Goal: Find specific page/section

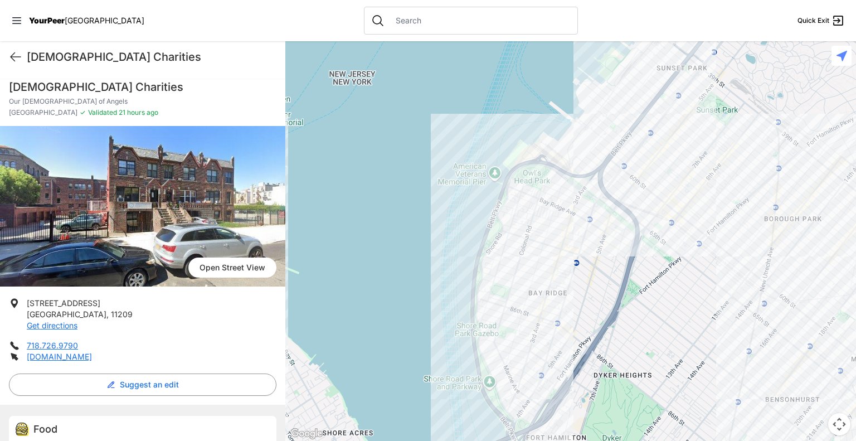
scroll to position [217, 0]
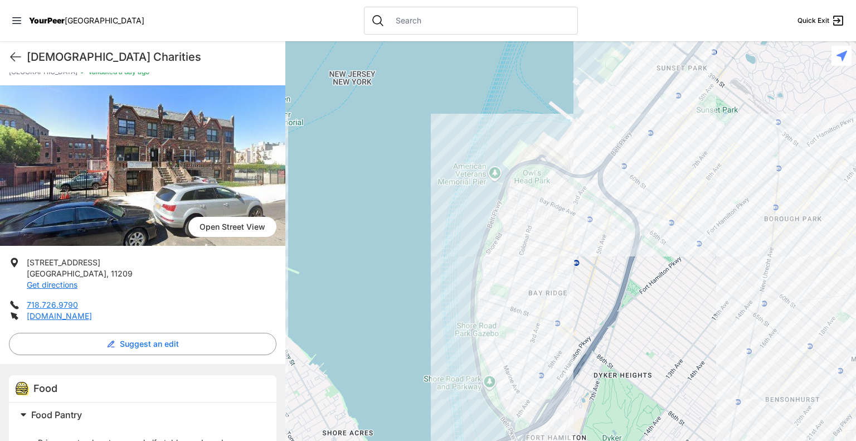
scroll to position [41, 0]
click at [541, 364] on div at bounding box center [570, 241] width 571 height 400
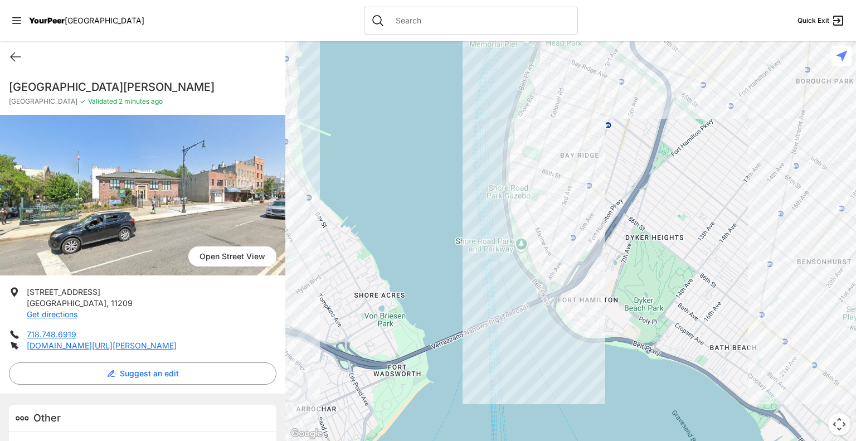
scroll to position [30, 0]
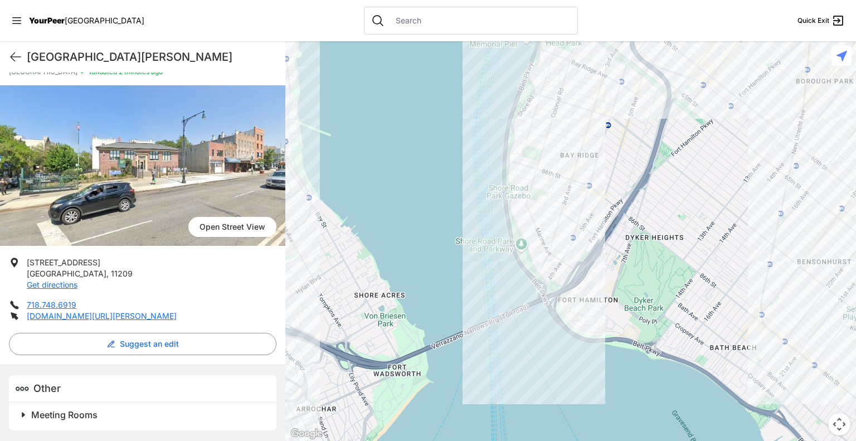
click at [27, 416] on span at bounding box center [163, 415] width 294 height 16
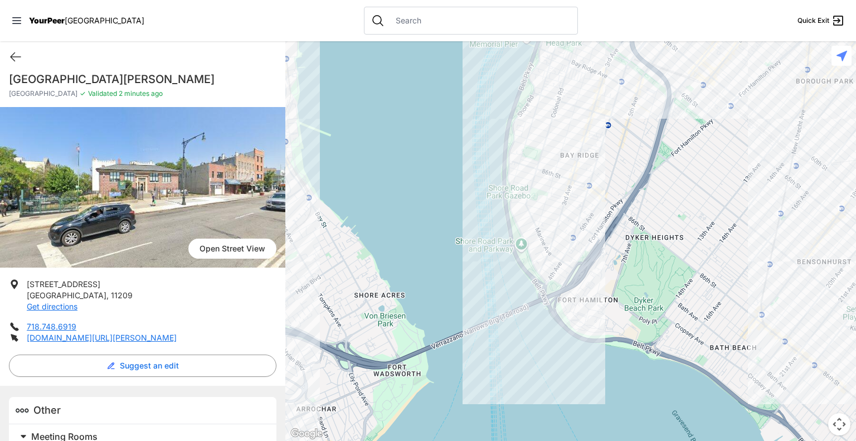
scroll to position [7, 0]
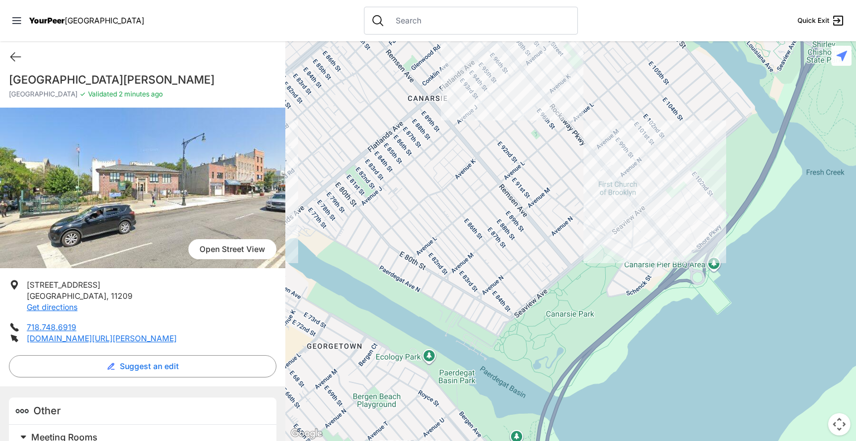
click at [624, 218] on div at bounding box center [570, 241] width 571 height 400
